Goal: Check status: Check status

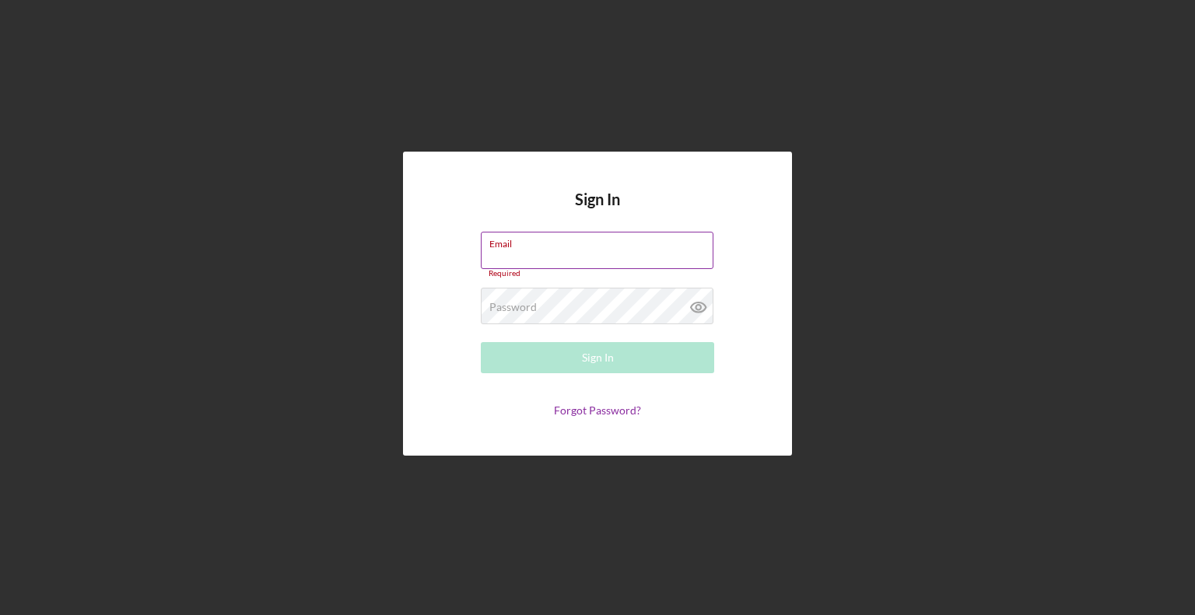
type input "[PERSON_NAME][EMAIL_ADDRESS][DOMAIN_NAME]"
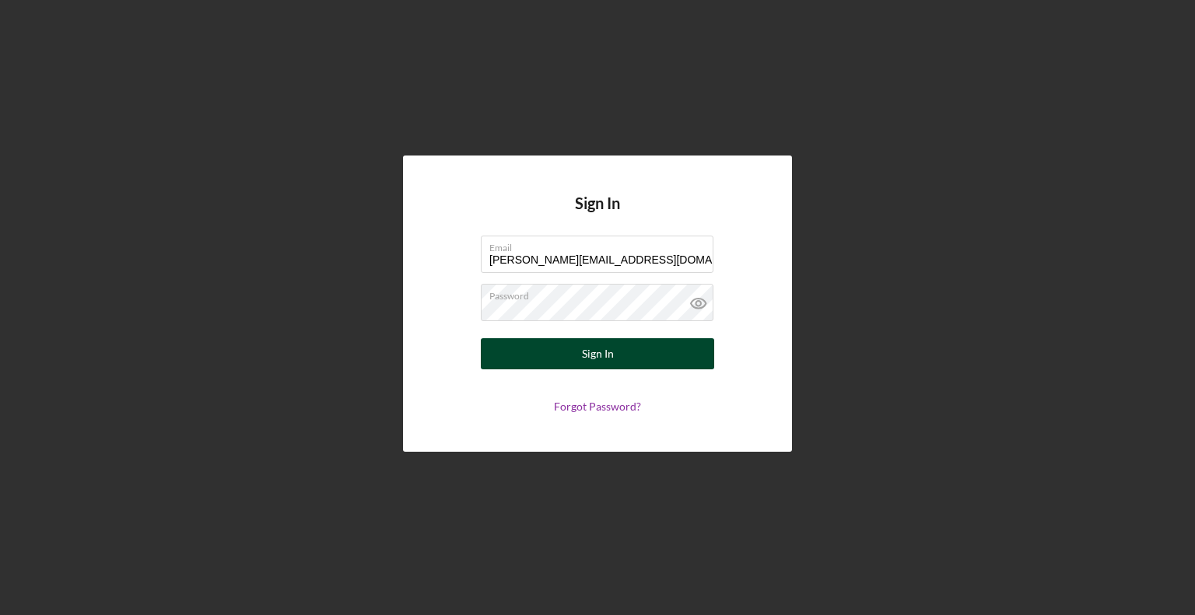
click at [594, 359] on div "Sign In" at bounding box center [598, 353] width 32 height 31
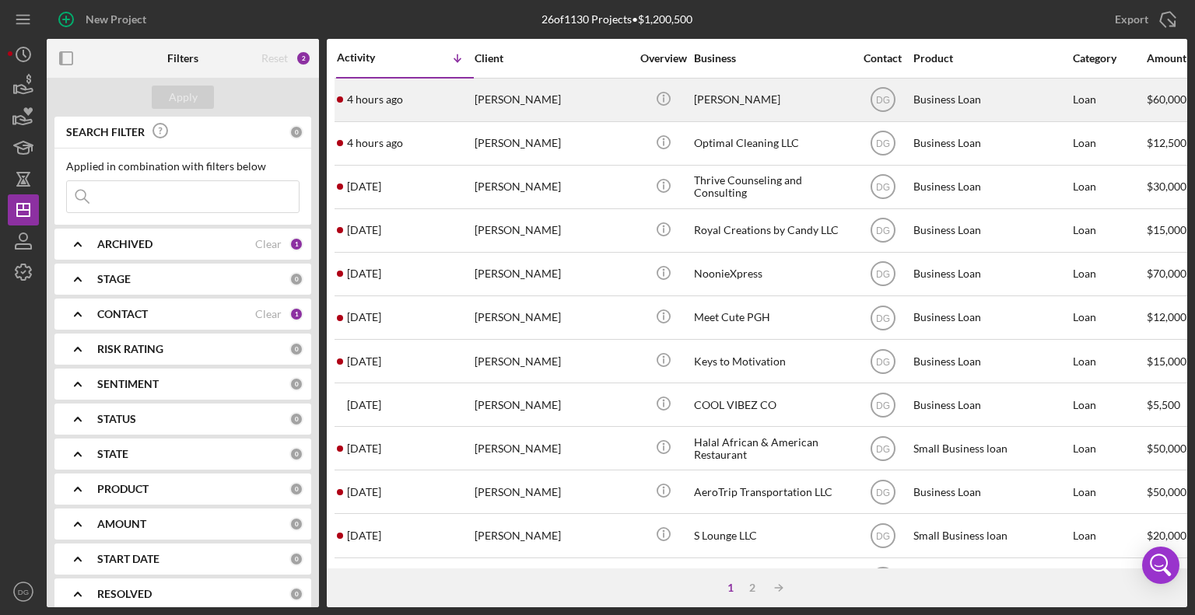
click at [746, 99] on div "[PERSON_NAME]" at bounding box center [772, 99] width 156 height 41
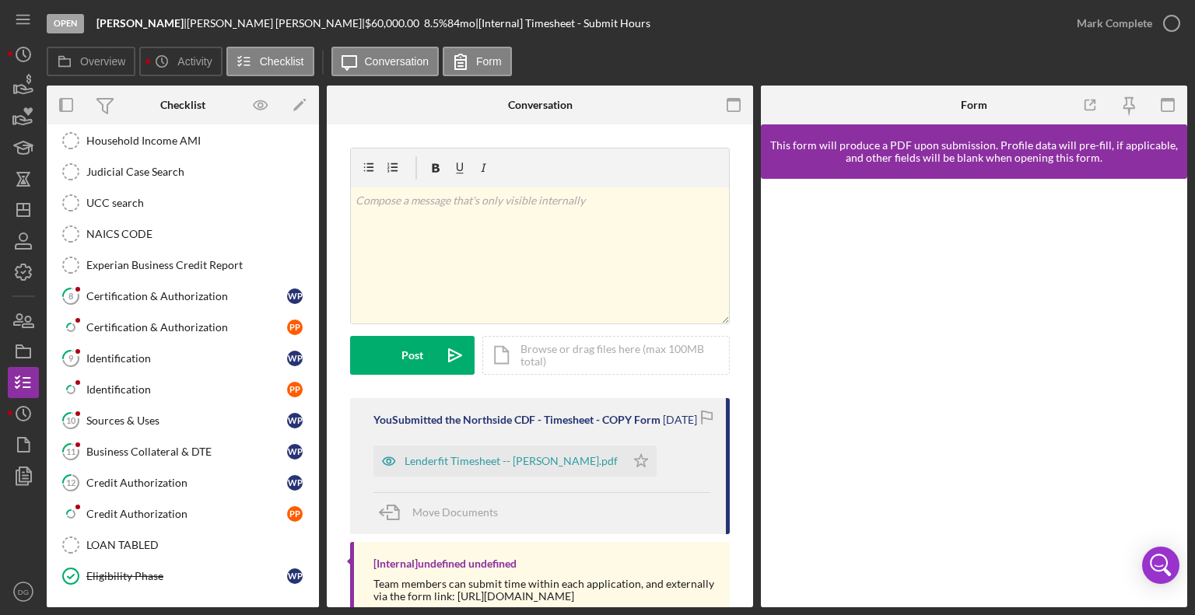
scroll to position [506, 0]
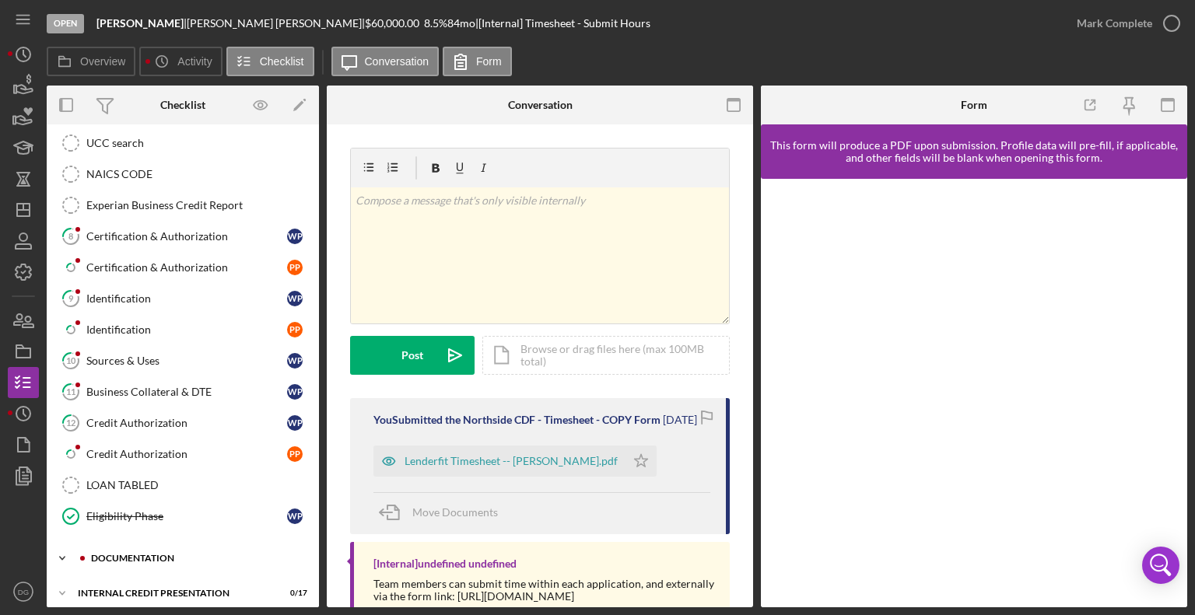
click at [138, 554] on div "documentation" at bounding box center [195, 558] width 208 height 9
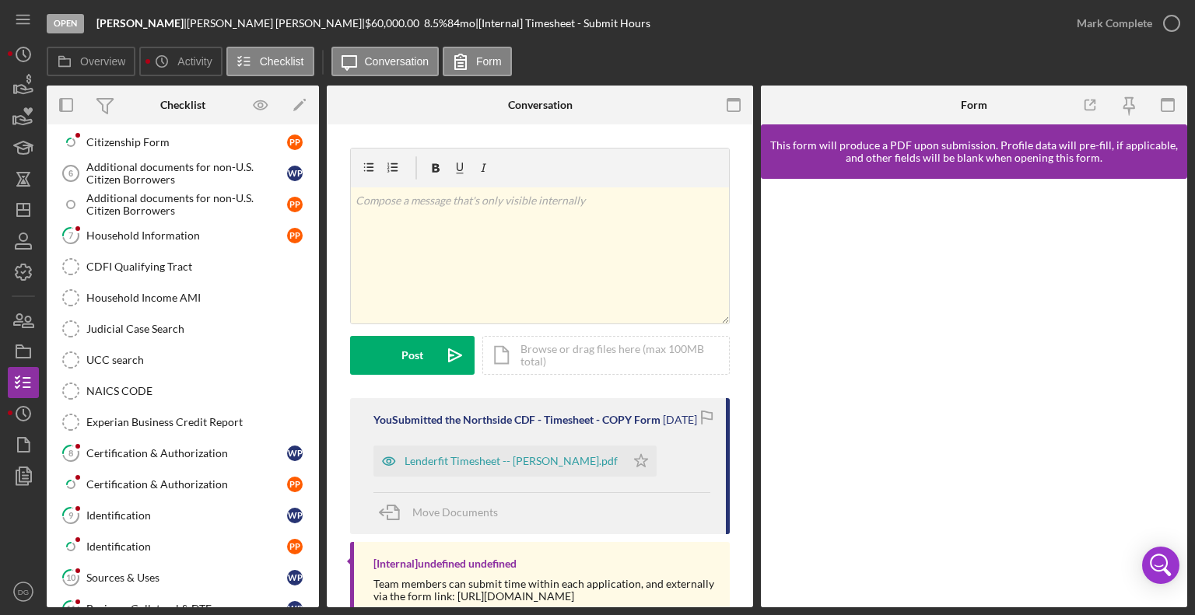
scroll to position [0, 0]
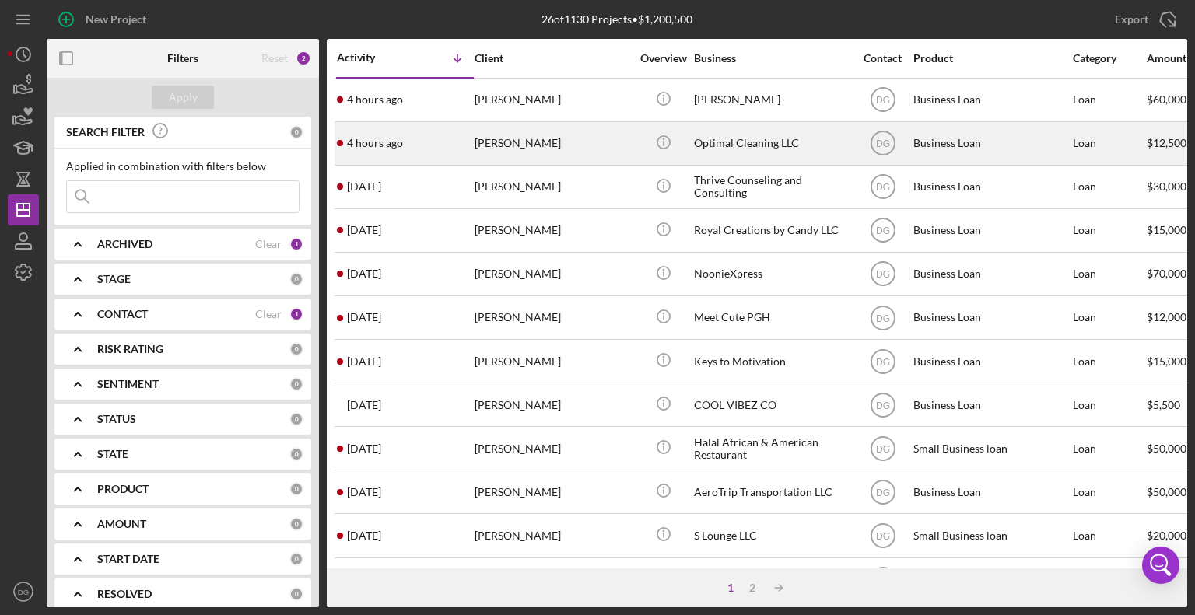
click at [738, 139] on div "Optimal Cleaning LLC" at bounding box center [772, 143] width 156 height 41
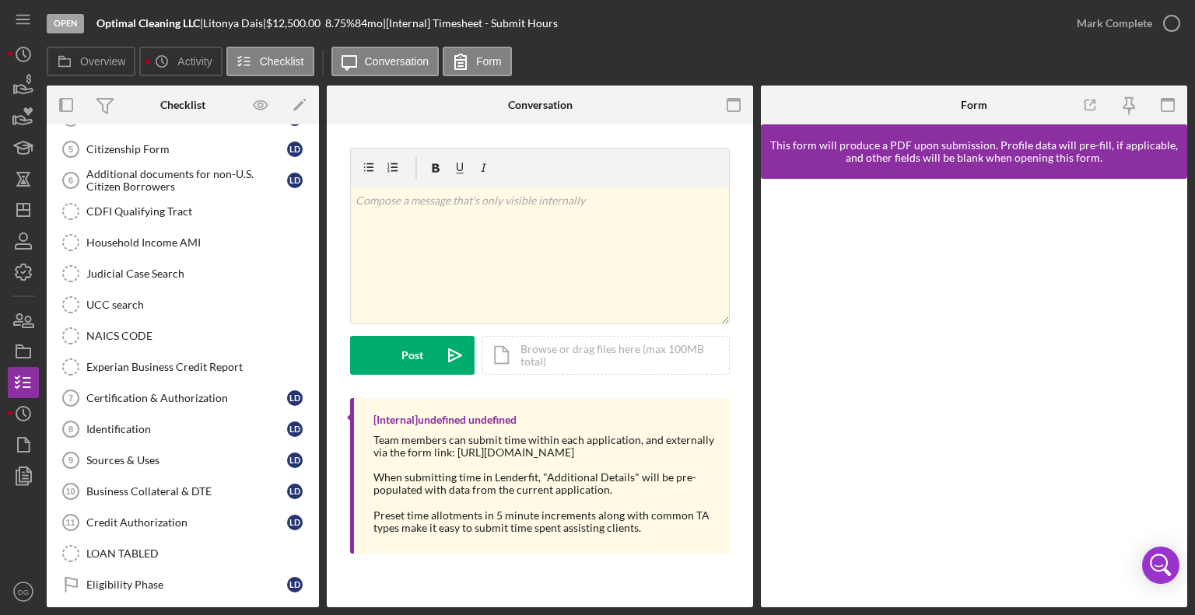
scroll to position [258, 0]
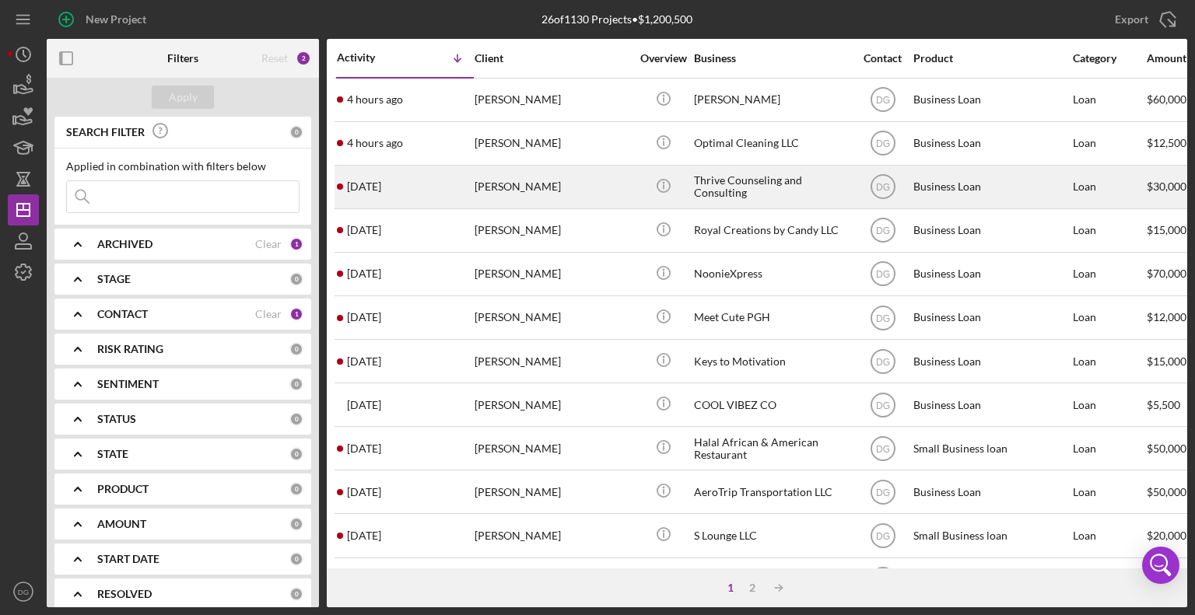
click at [723, 188] on div "Thrive Counseling and Consulting" at bounding box center [772, 186] width 156 height 41
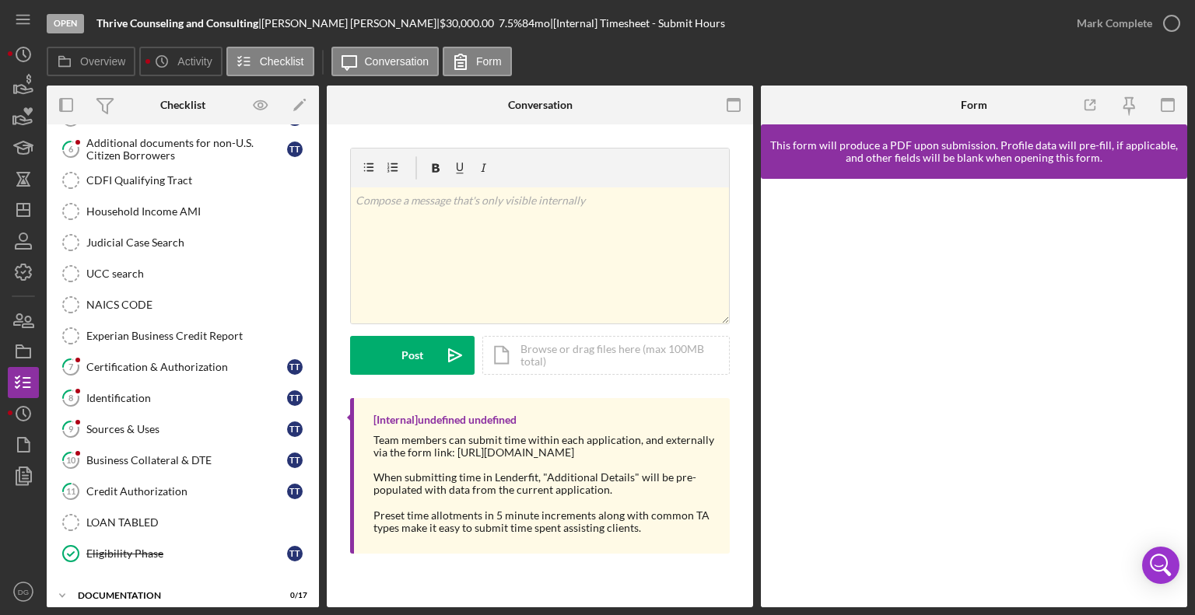
scroll to position [258, 0]
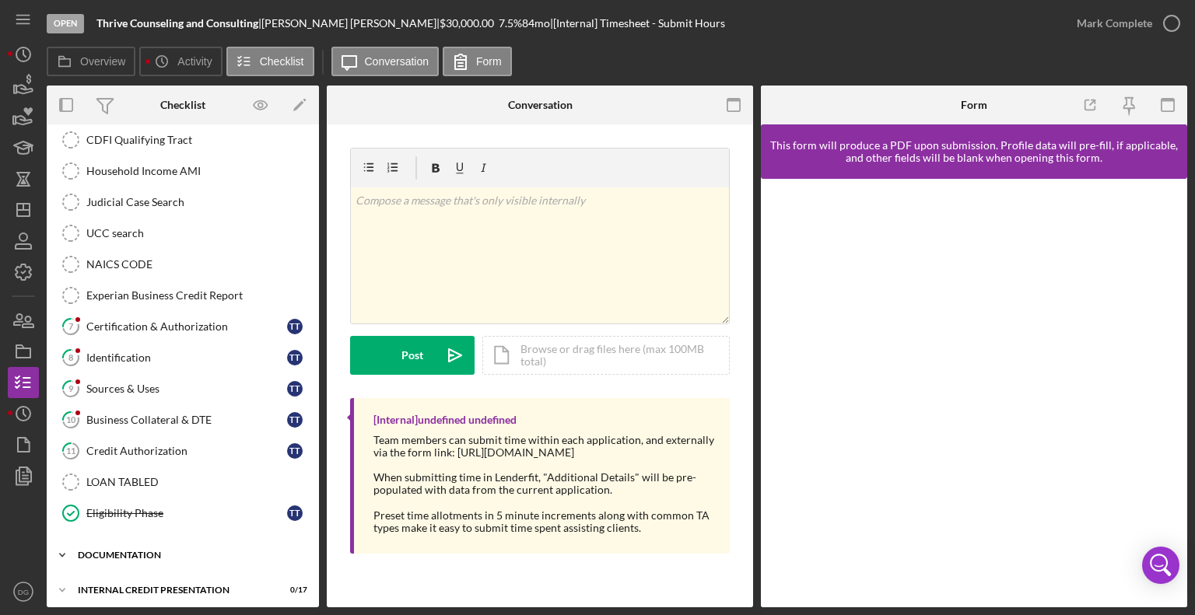
click at [102, 551] on div "documentation" at bounding box center [189, 555] width 222 height 9
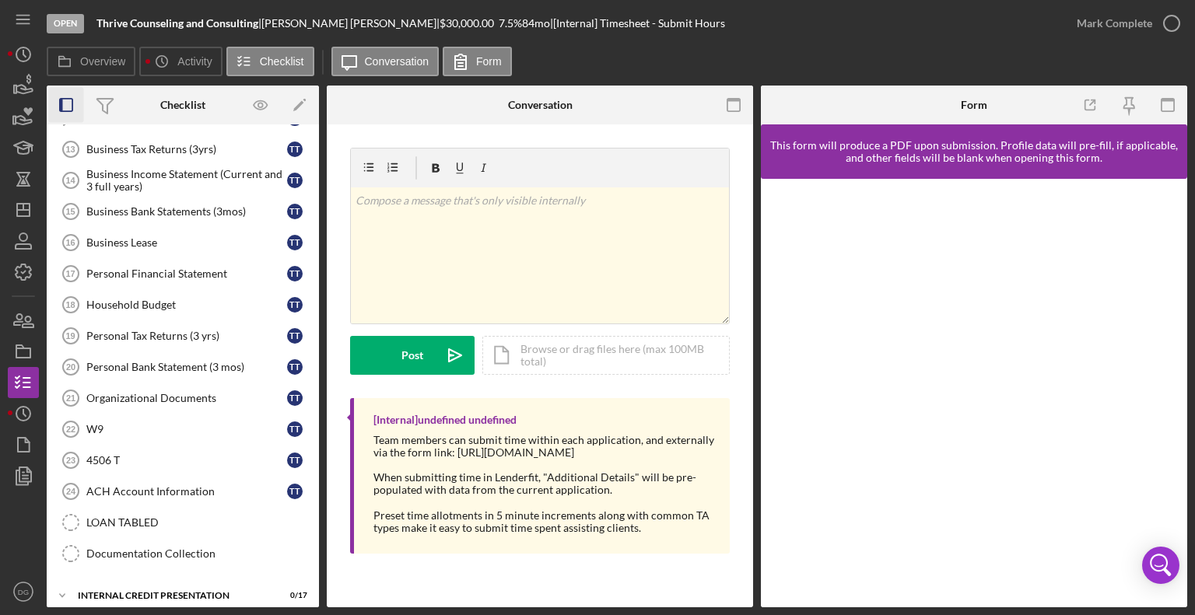
scroll to position [713, 0]
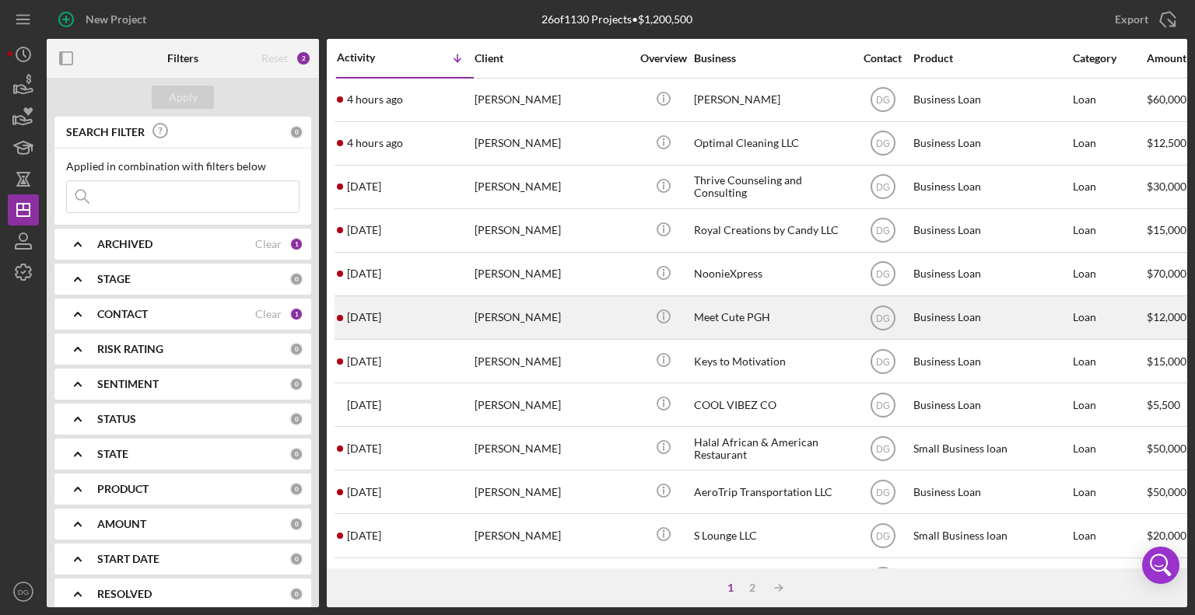
click at [693, 326] on td "Meet Cute PGH" at bounding box center [772, 318] width 159 height 44
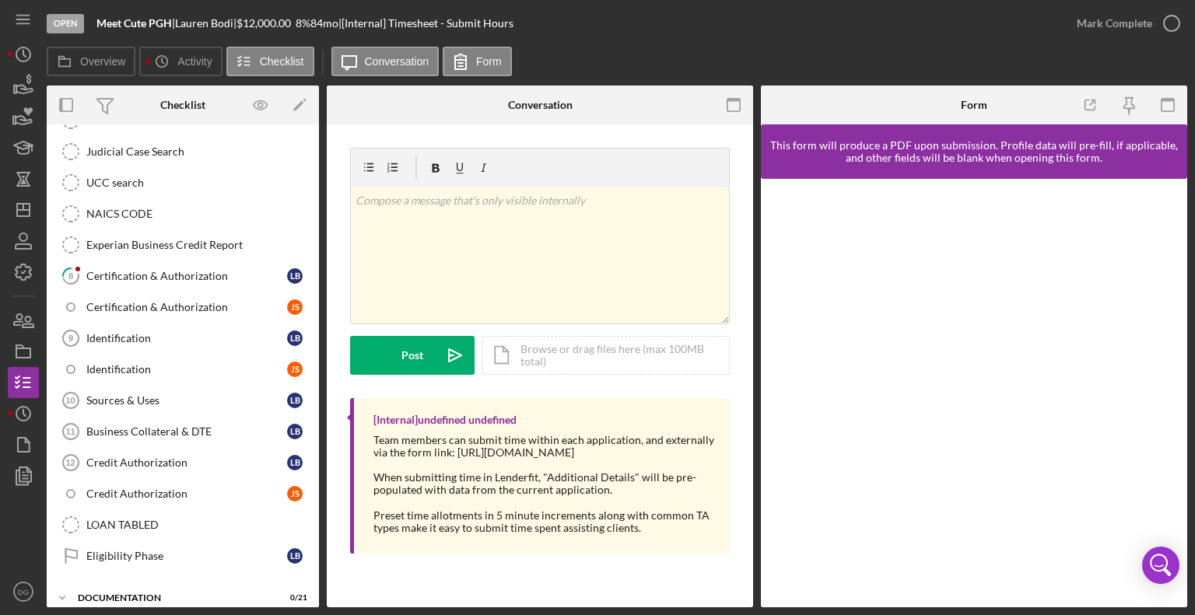
scroll to position [538, 0]
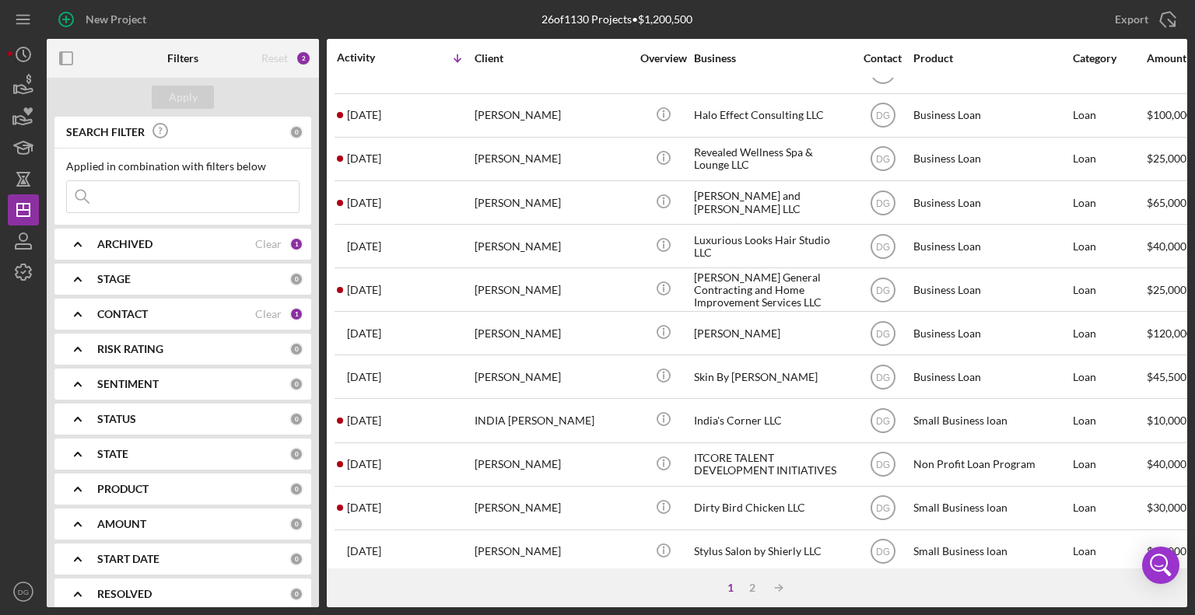
scroll to position [619, 0]
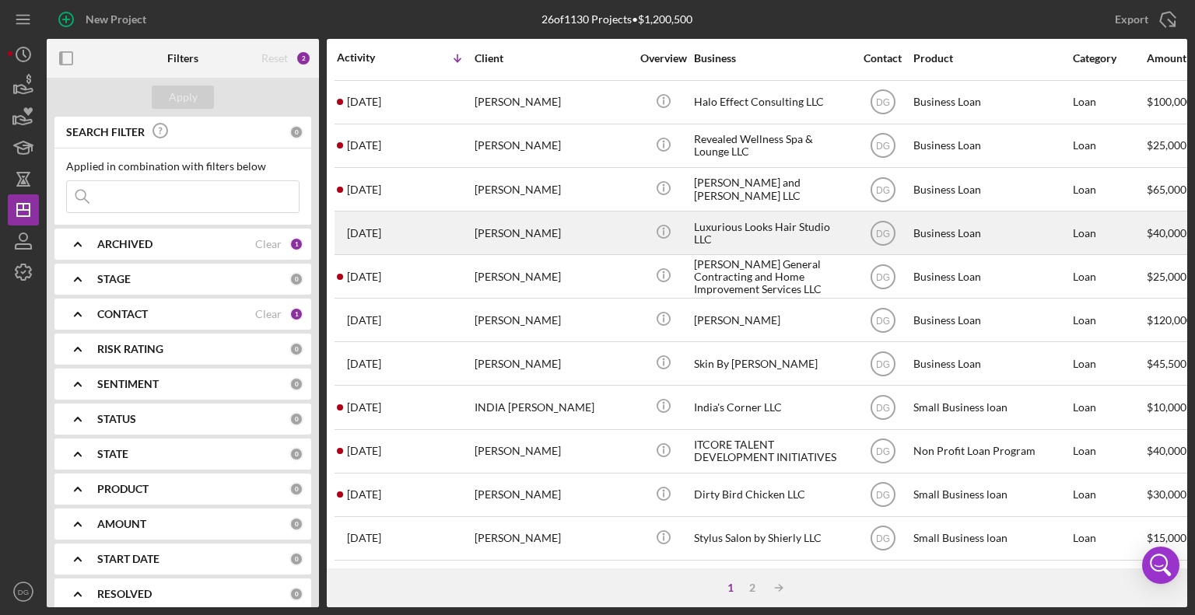
click at [738, 220] on div "Luxurious Looks Hair Studio LLC" at bounding box center [772, 232] width 156 height 41
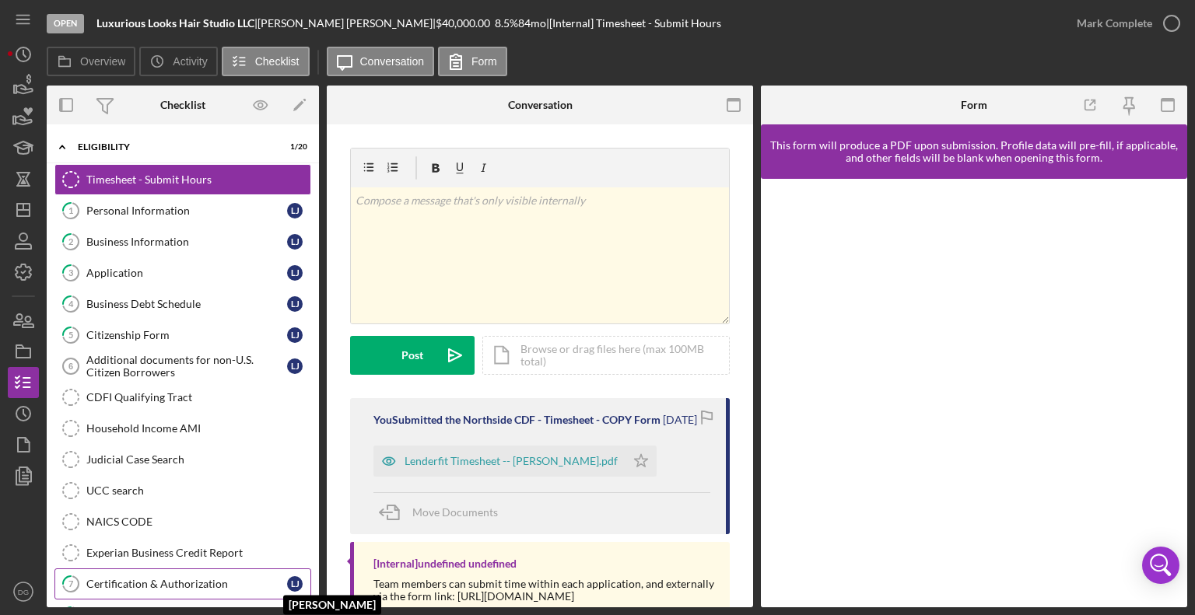
drag, startPoint x: 314, startPoint y: 303, endPoint x: 285, endPoint y: 584, distance: 283.2
click at [285, 584] on div "Timesheet - Submit Hours Timesheet - Submit Hours 1 Personal Information [PERSO…" at bounding box center [183, 479] width 272 height 630
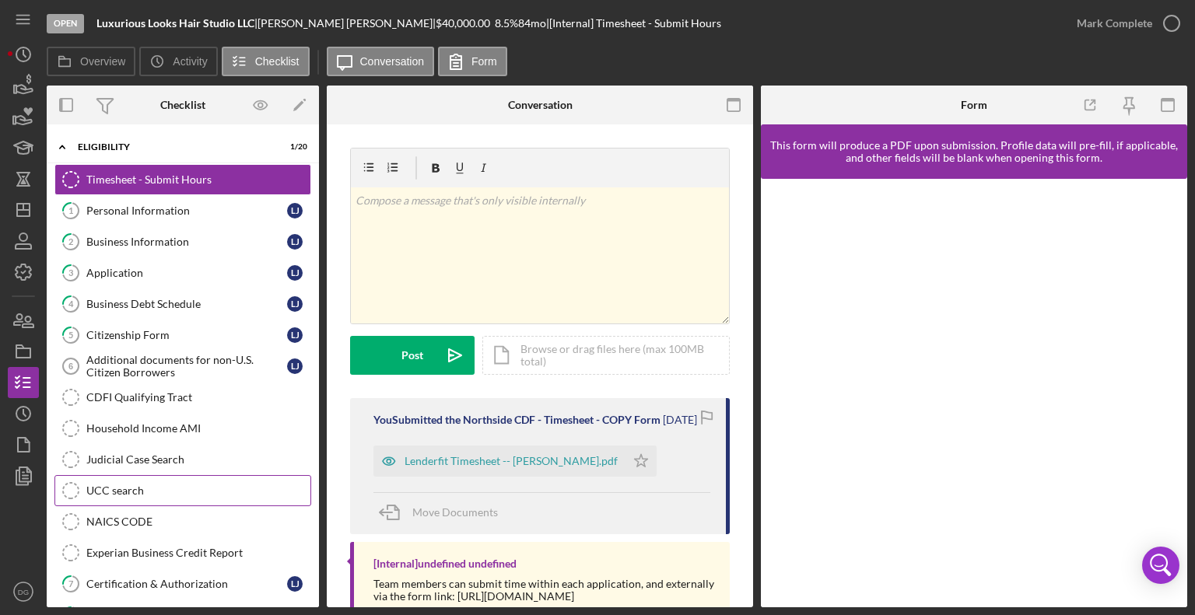
drag, startPoint x: 314, startPoint y: 366, endPoint x: 300, endPoint y: 478, distance: 112.9
click at [300, 478] on div "Timesheet - Submit Hours Timesheet - Submit Hours 1 Personal Information [PERSO…" at bounding box center [183, 479] width 272 height 630
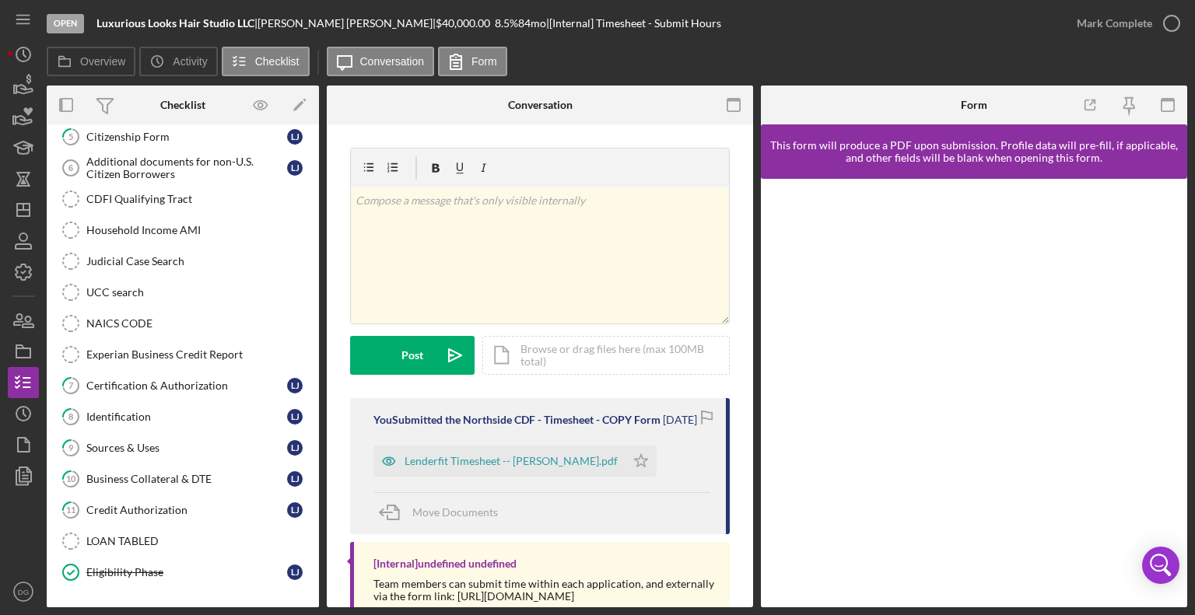
scroll to position [258, 0]
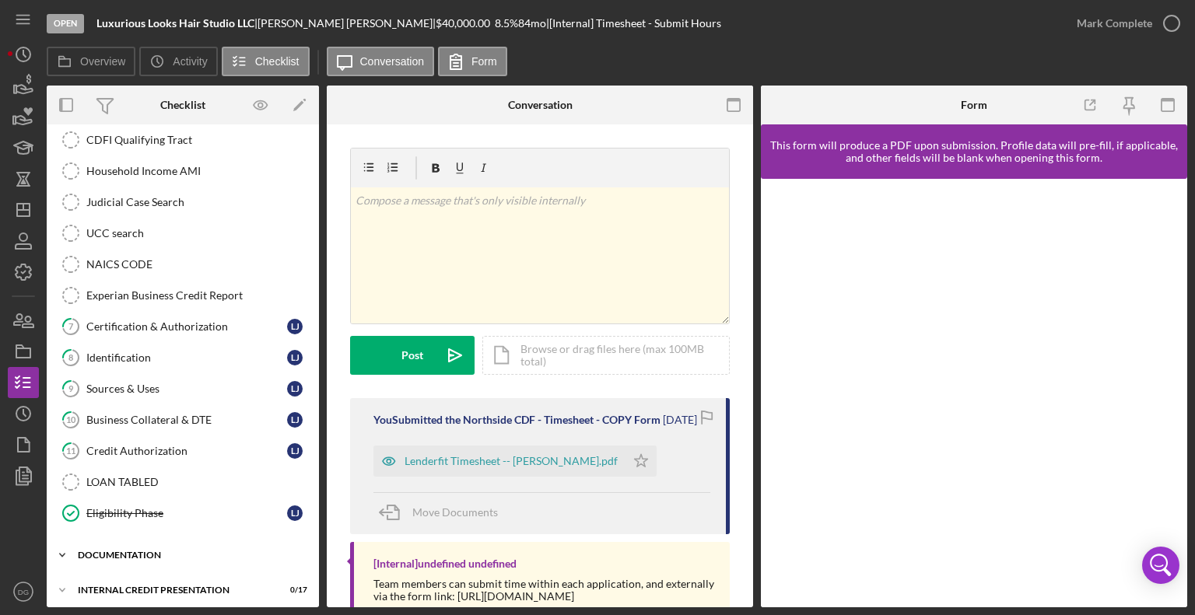
click at [146, 553] on div "documentation" at bounding box center [189, 555] width 222 height 9
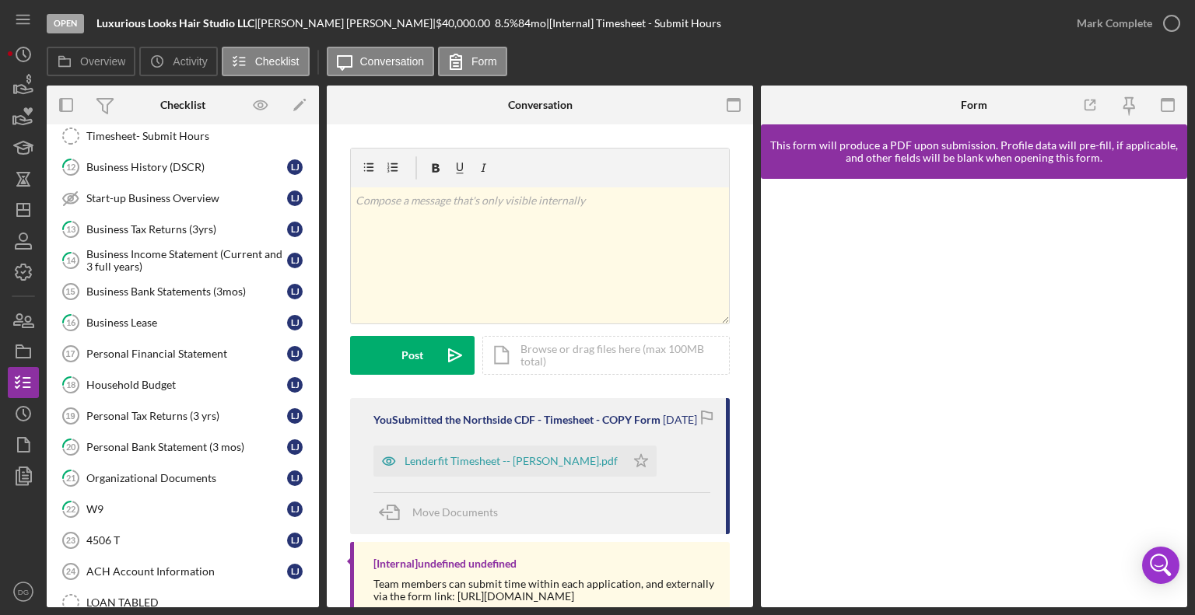
scroll to position [714, 0]
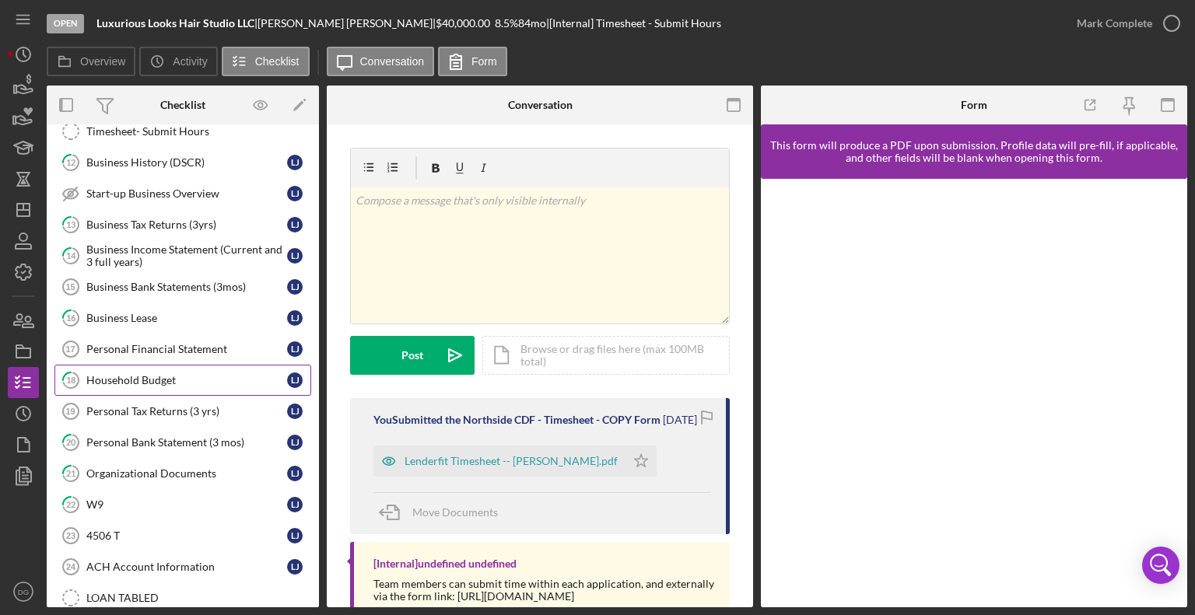
click at [149, 374] on div "Household Budget" at bounding box center [186, 380] width 201 height 12
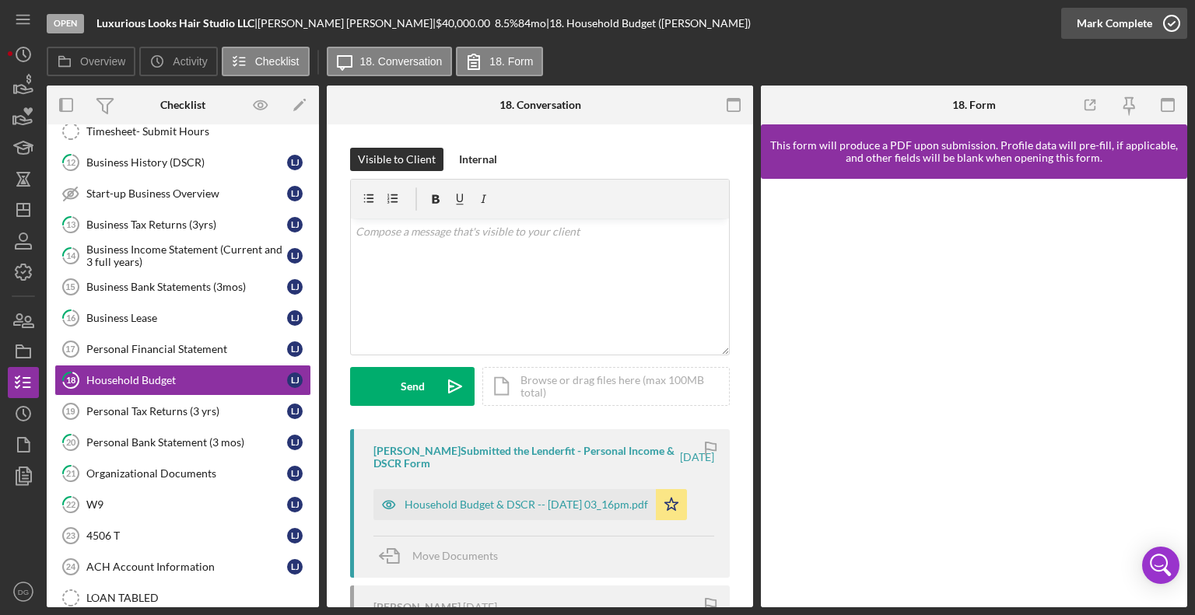
click at [1140, 25] on div "Mark Complete" at bounding box center [1114, 23] width 75 height 31
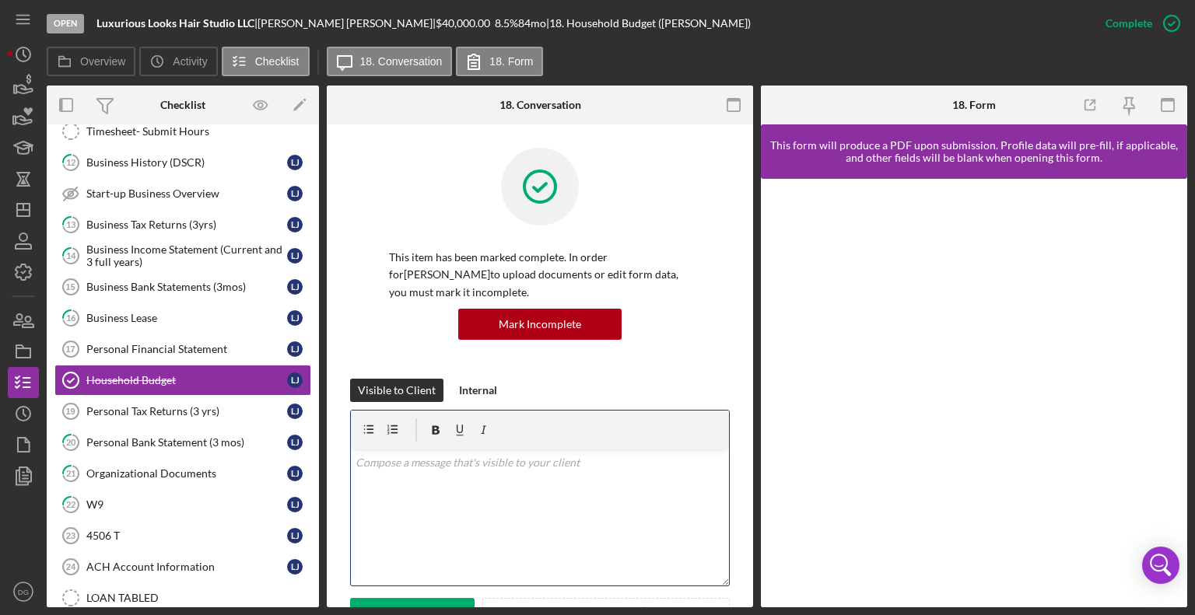
click at [530, 478] on div "v Color teal Color pink Remove color Add row above Add row below Add column bef…" at bounding box center [540, 518] width 378 height 136
click at [103, 334] on link "Personal Financial Statement 17 Personal Financial Statement [PERSON_NAME]" at bounding box center [182, 349] width 257 height 31
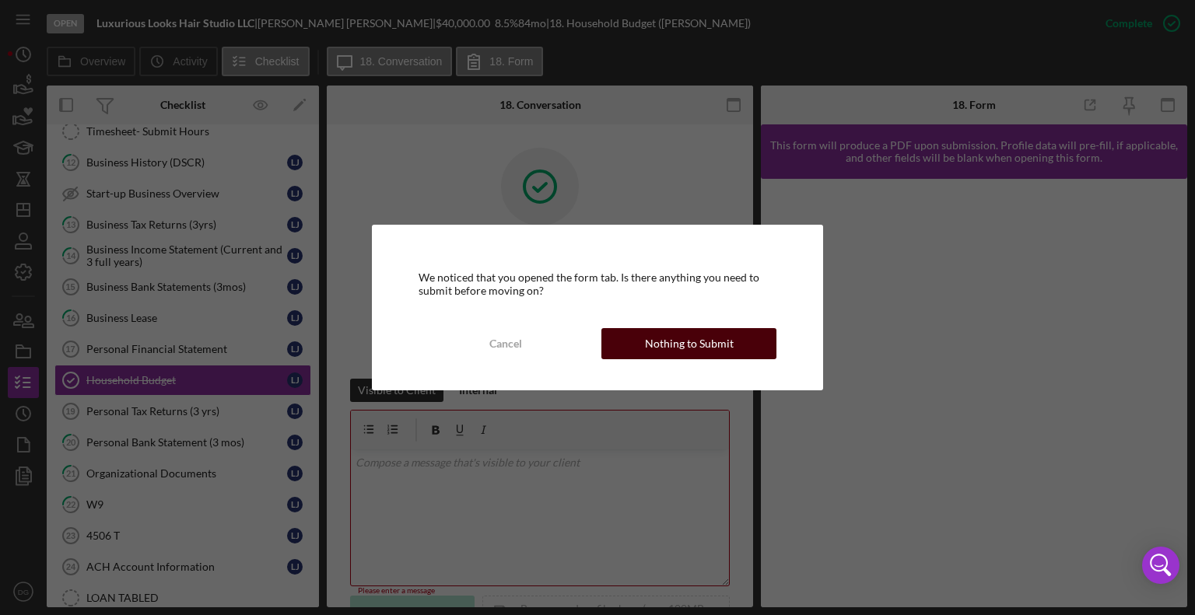
click at [724, 338] on div "Nothing to Submit" at bounding box center [689, 343] width 89 height 31
